Goal: Information Seeking & Learning: Check status

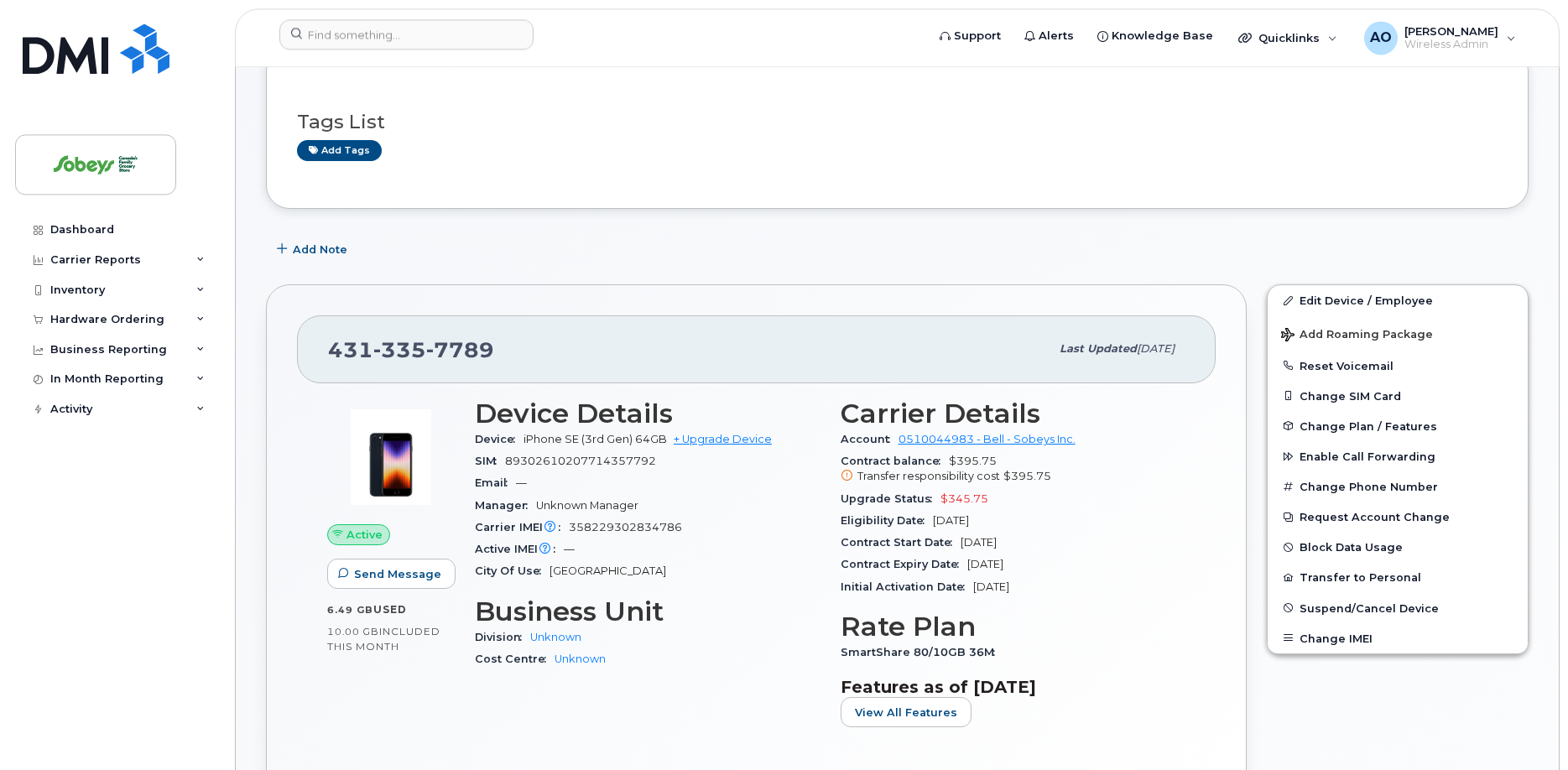
scroll to position [171, 0]
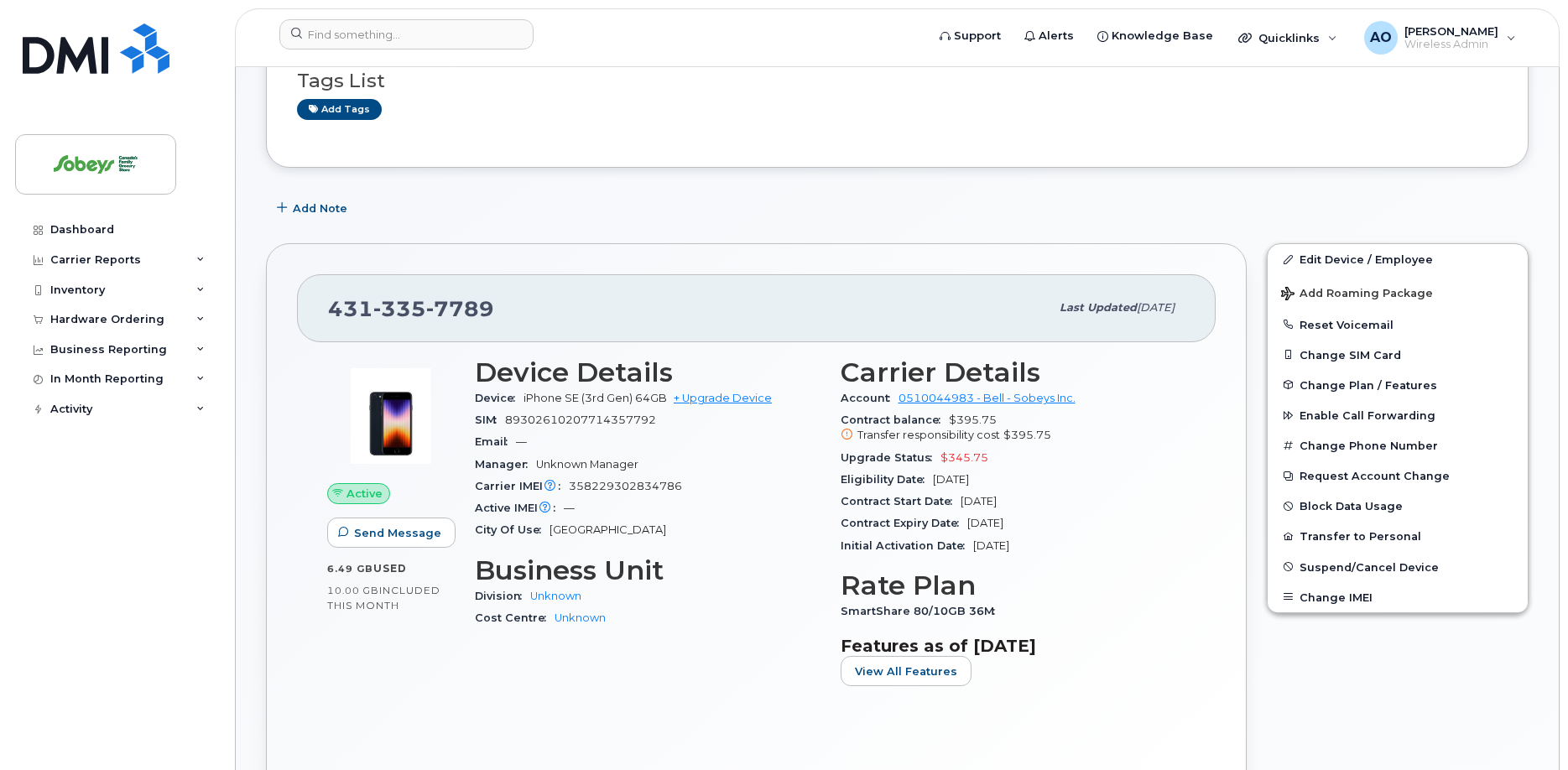
drag, startPoint x: 630, startPoint y: 377, endPoint x: 525, endPoint y: 385, distance: 105.3
click at [525, 388] on div "Device iPhone SE (3rd Gen) 64GB + Upgrade Device" at bounding box center [647, 398] width 346 height 21
copy div "iPhone SE (3rd Gen"
drag, startPoint x: 511, startPoint y: 291, endPoint x: 329, endPoint y: 294, distance: 182.0
click at [329, 294] on div "[PHONE_NUMBER]" at bounding box center [689, 308] width 722 height 35
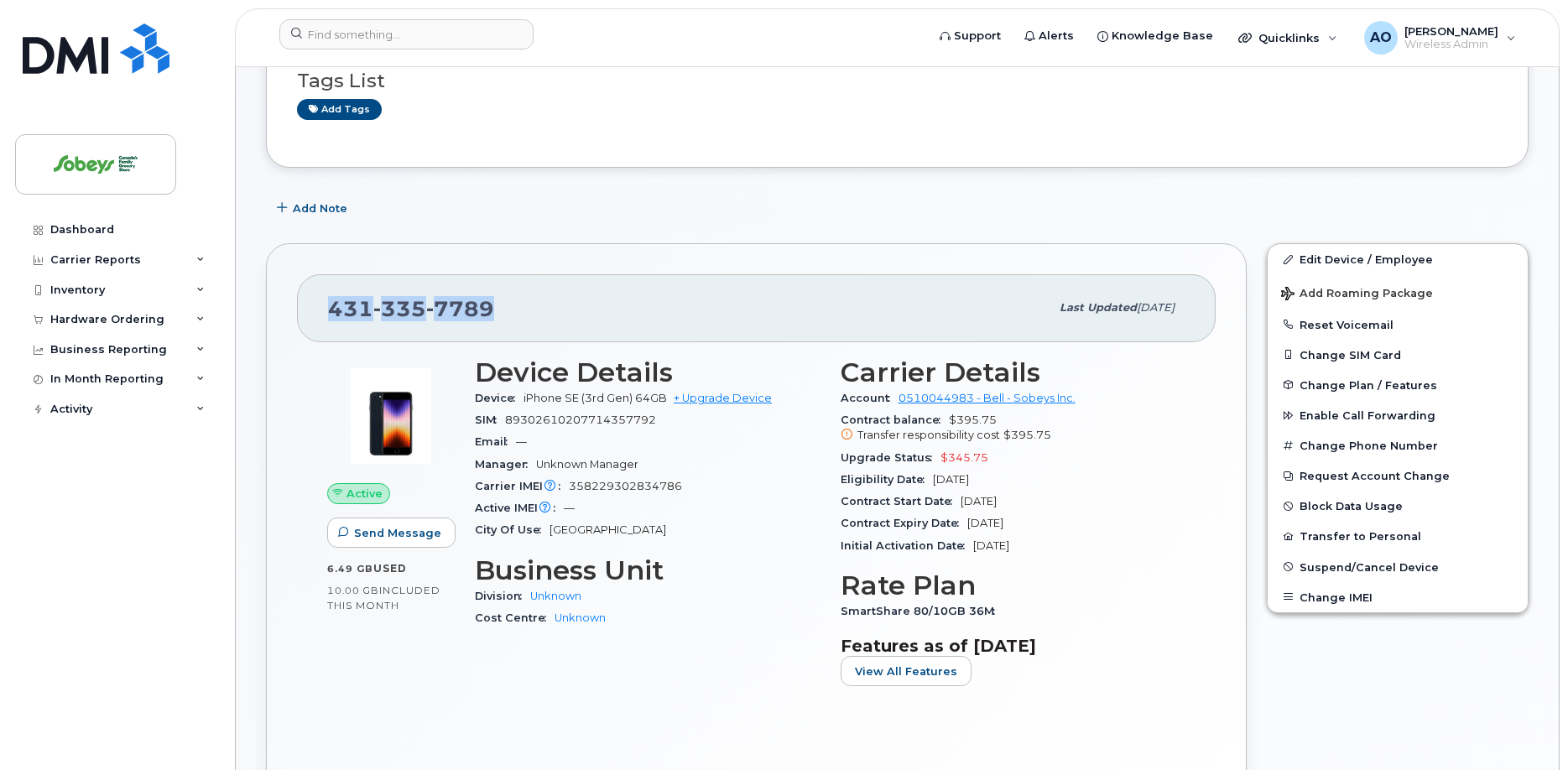
copy span "[PHONE_NUMBER]"
drag, startPoint x: 993, startPoint y: 435, endPoint x: 836, endPoint y: 431, distance: 157.1
click at [836, 431] on div "Carrier Details Account 0510044983 - Bell - Sobeys Inc. Contract balance $395.7…" at bounding box center [1013, 528] width 365 height 364
drag, startPoint x: 1006, startPoint y: 400, endPoint x: 842, endPoint y: 400, distance: 164.0
click at [842, 409] on div "Contract balance $395.75 Transfer responsibility cost $395.75" at bounding box center [1014, 428] width 346 height 38
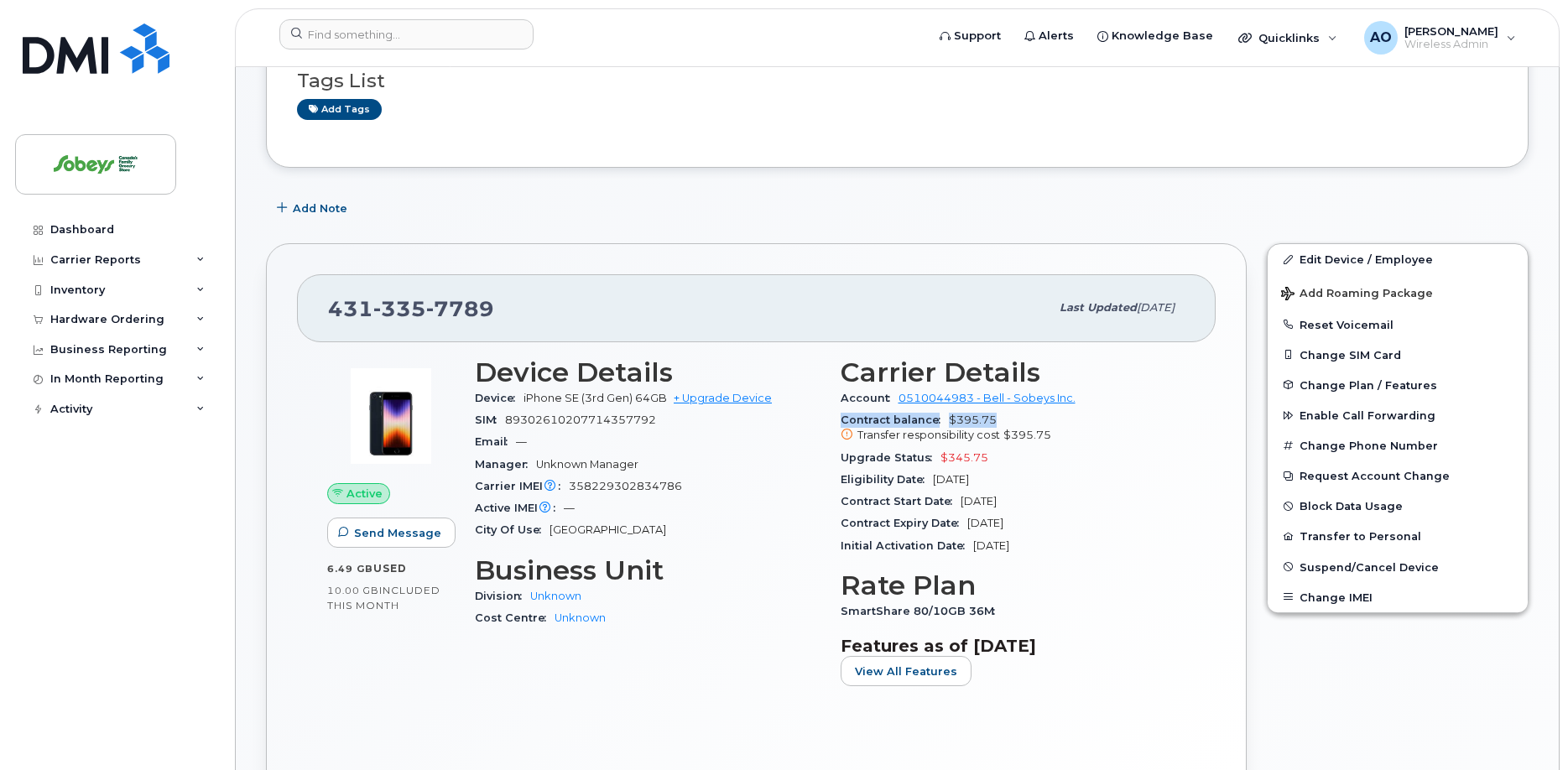
copy div "Contract balance $395.75"
click at [1146, 447] on div "Upgrade Status $345.75" at bounding box center [1014, 458] width 346 height 21
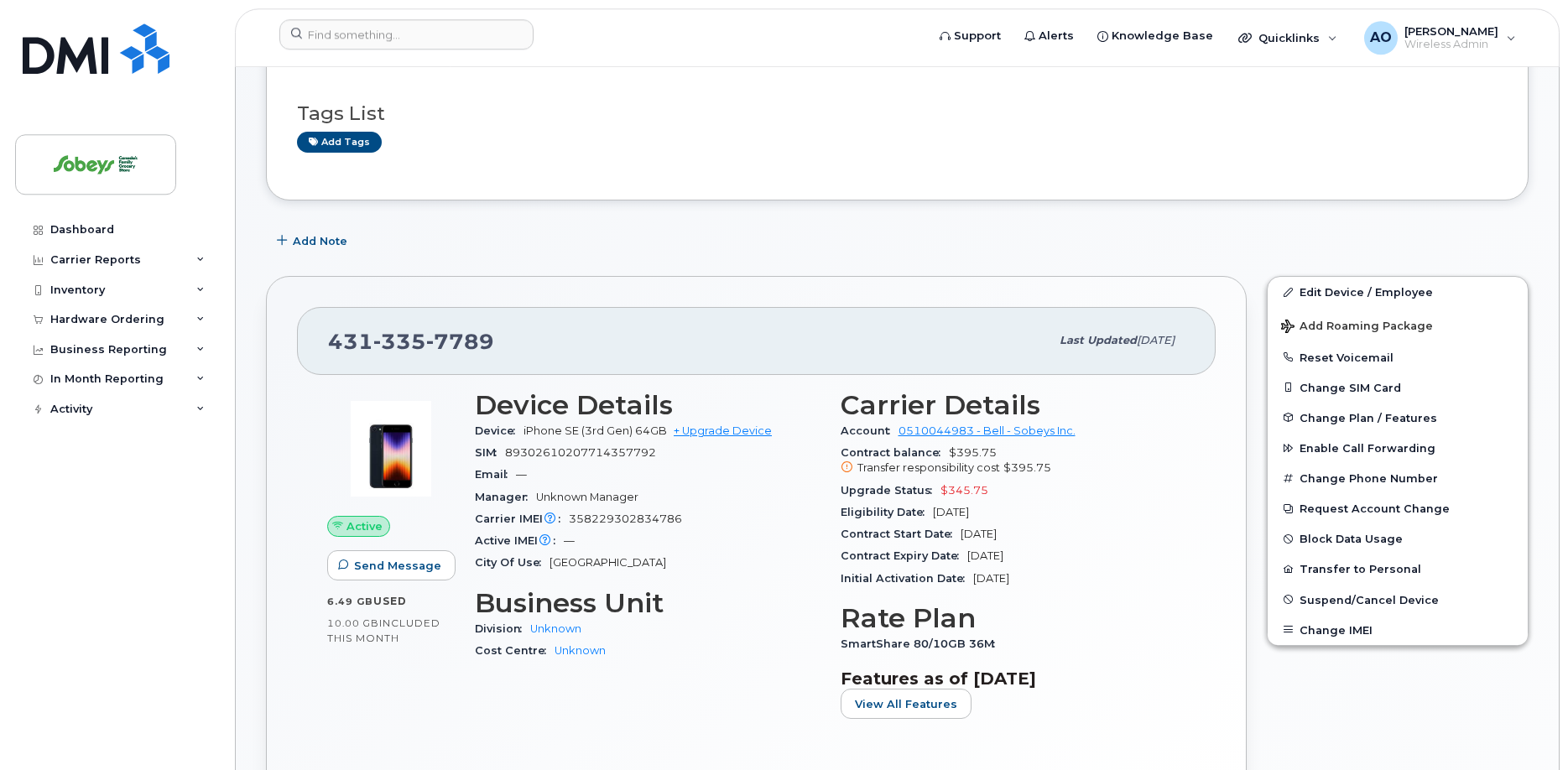
scroll to position [0, 0]
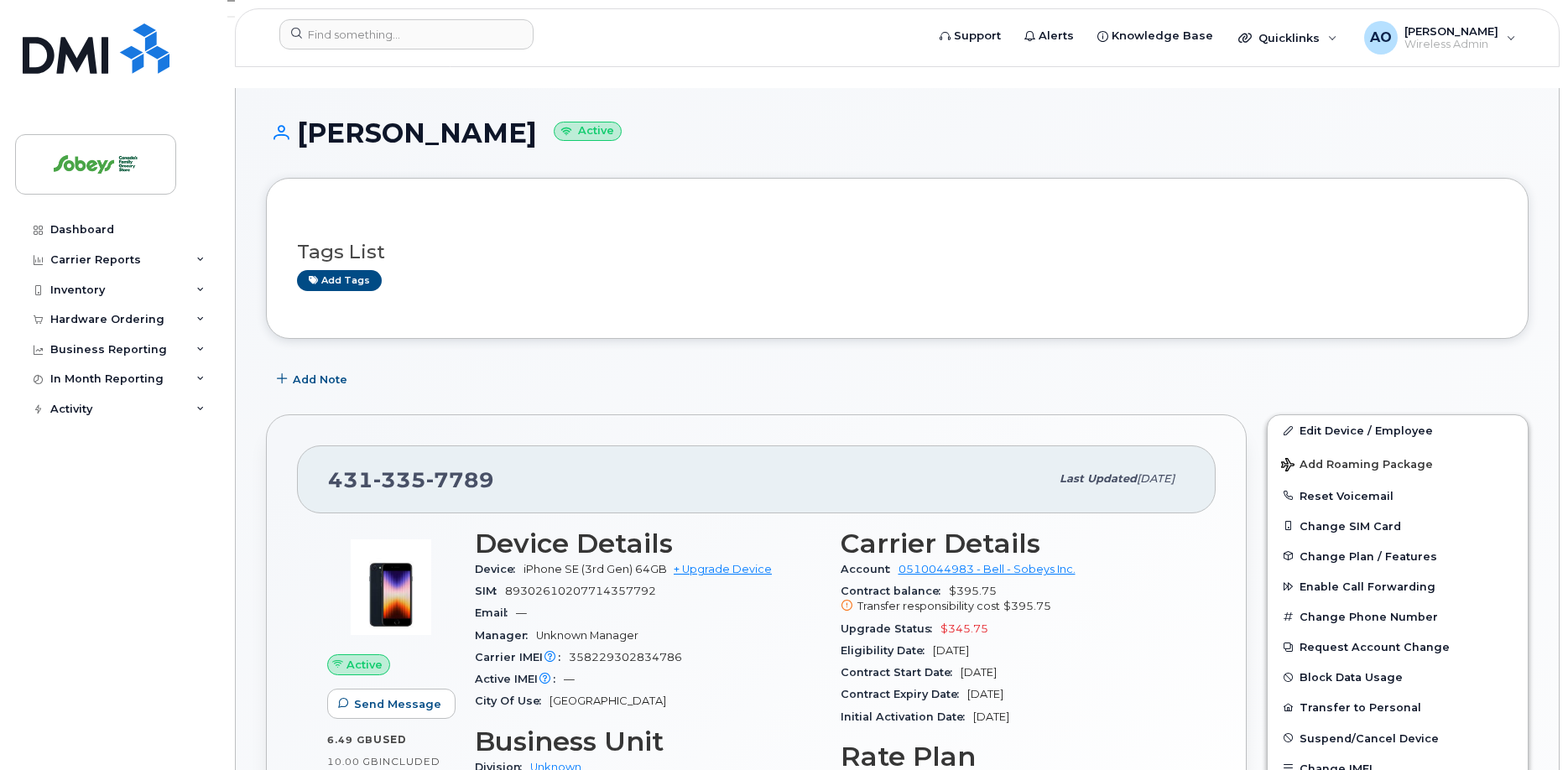
drag, startPoint x: 505, startPoint y: 110, endPoint x: 305, endPoint y: 113, distance: 200.0
click at [305, 118] on h1 "[PERSON_NAME] Active" at bounding box center [897, 133] width 1262 height 30
copy h1 "[PERSON_NAME]"
